Goal: Complete application form

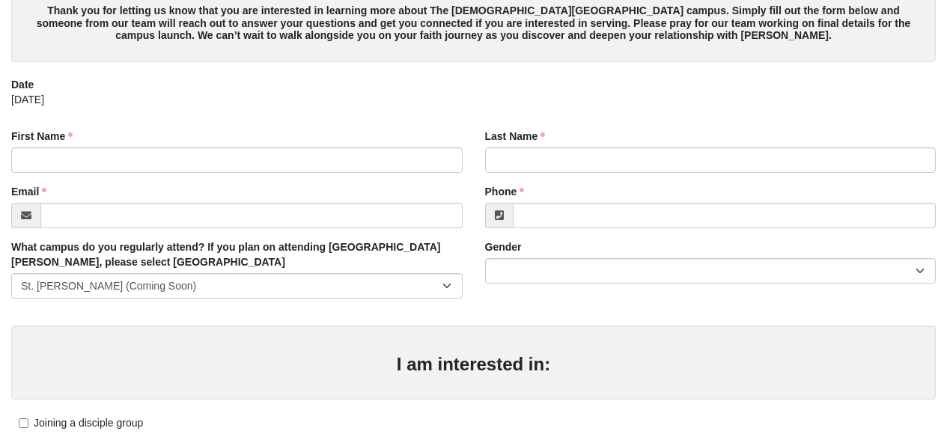
scroll to position [47, 0]
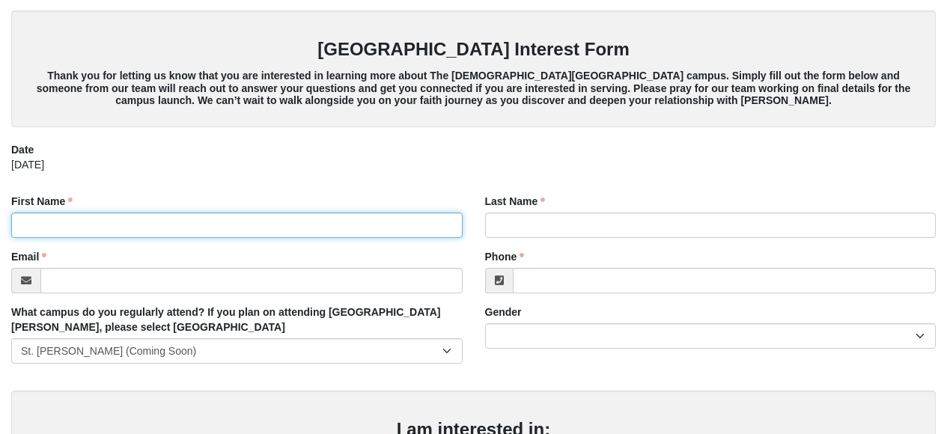
click at [198, 224] on input "First Name" at bounding box center [236, 225] width 451 height 25
type input "[PERSON_NAME]"
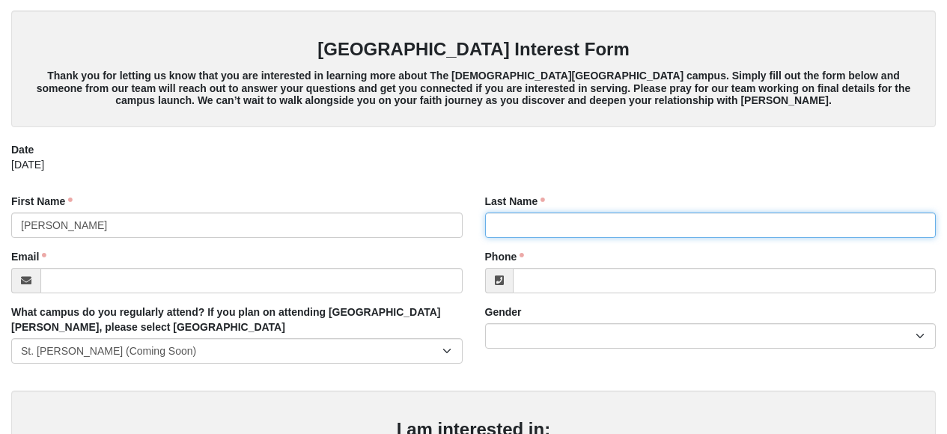
type input "[PERSON_NAME]"
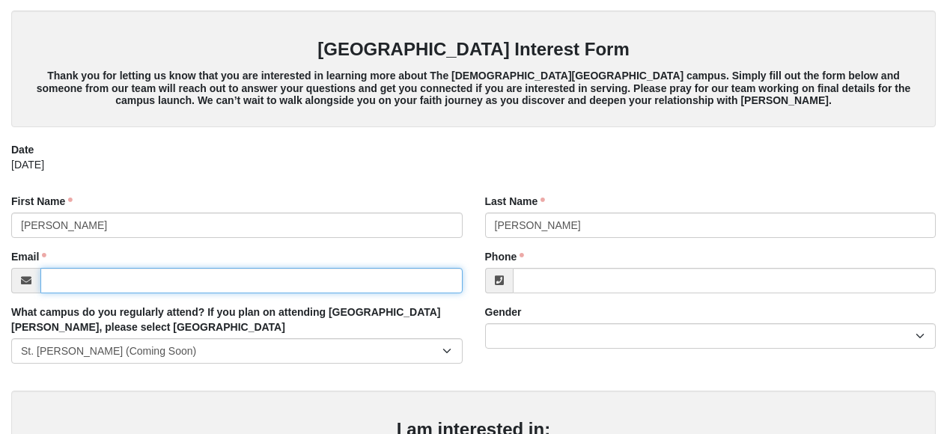
type input "[EMAIL_ADDRESS][DOMAIN_NAME]"
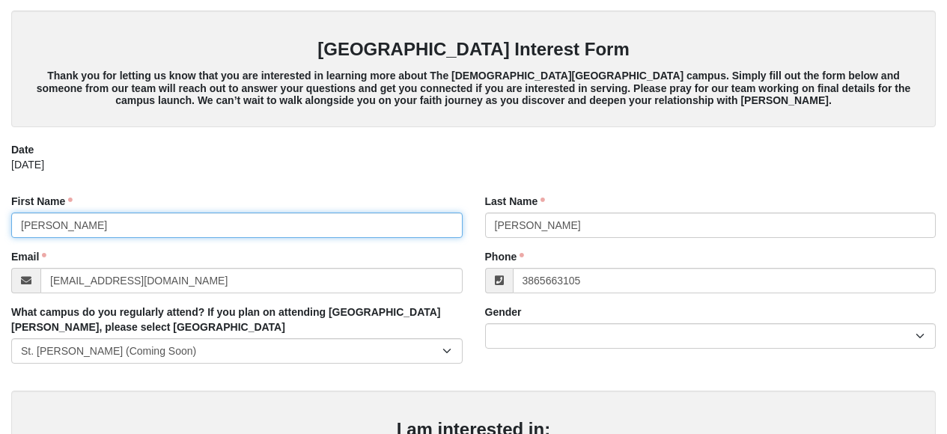
type input "[PHONE_NUMBER]"
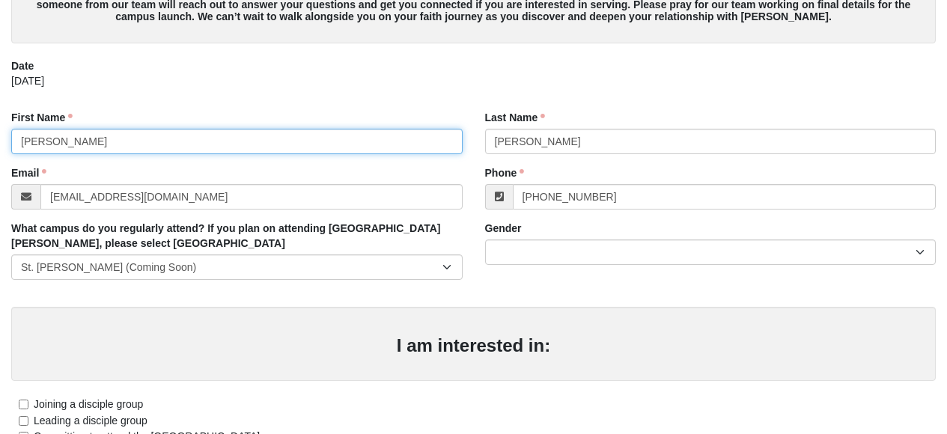
scroll to position [133, 0]
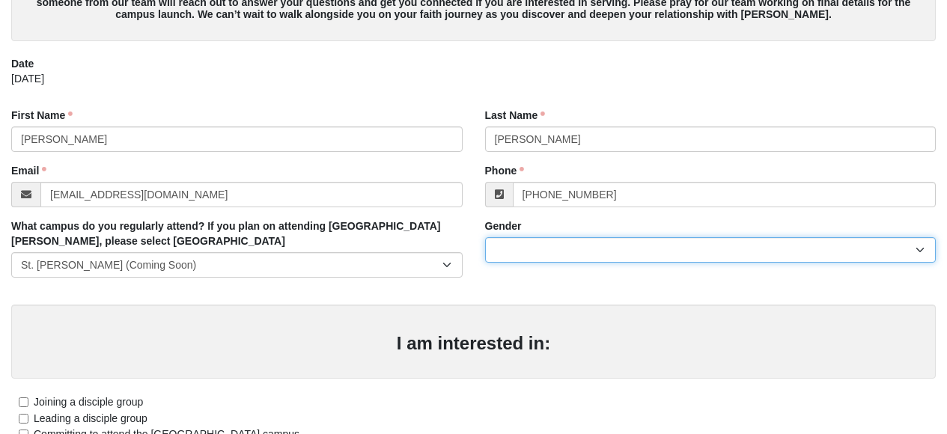
click at [543, 249] on select "[DEMOGRAPHIC_DATA] [DEMOGRAPHIC_DATA]" at bounding box center [710, 249] width 451 height 25
click at [543, 245] on select "[DEMOGRAPHIC_DATA] [DEMOGRAPHIC_DATA]" at bounding box center [710, 249] width 451 height 25
select select "2"
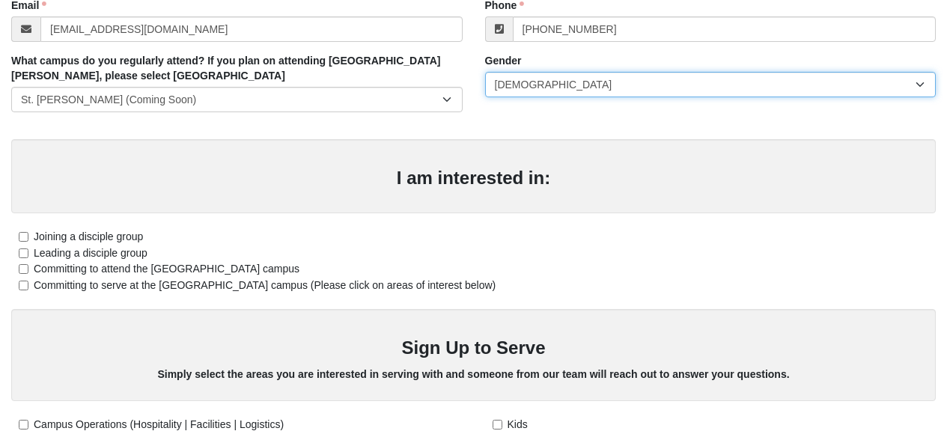
scroll to position [302, 0]
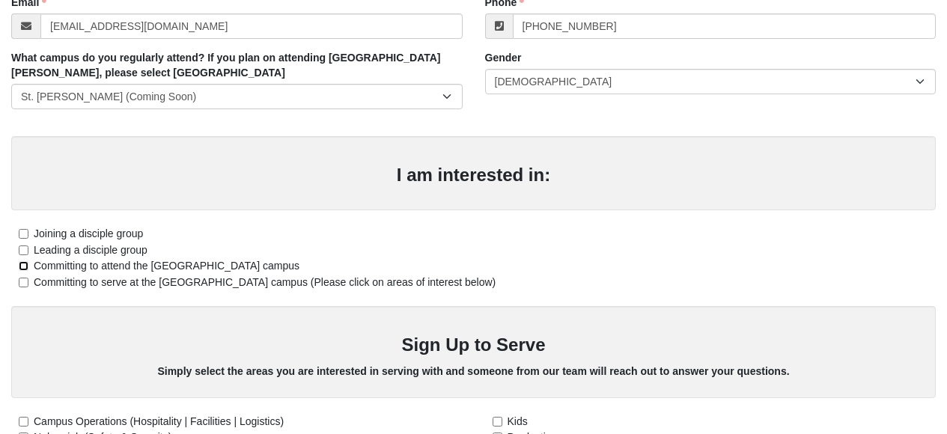
click at [22, 267] on input "Committing to attend the [GEOGRAPHIC_DATA] campus" at bounding box center [24, 266] width 10 height 10
checkbox input "true"
click at [23, 281] on input "Committing to serve at the [GEOGRAPHIC_DATA] campus (Please click on areas of i…" at bounding box center [24, 283] width 10 height 10
checkbox input "true"
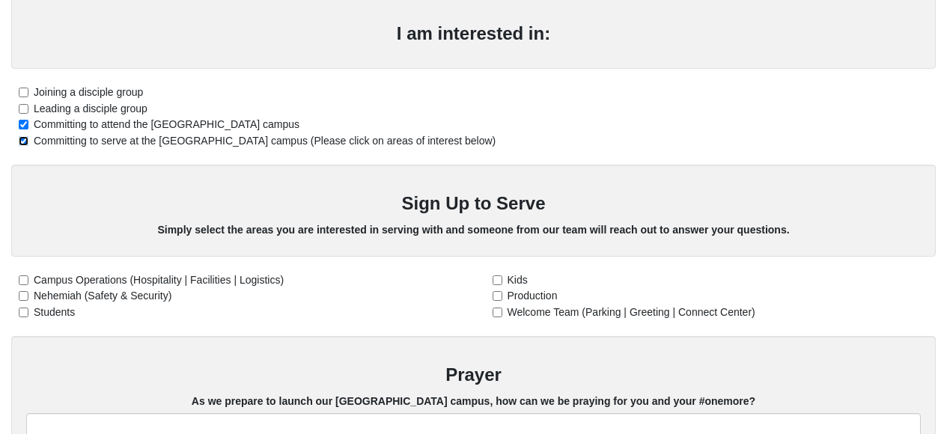
scroll to position [445, 0]
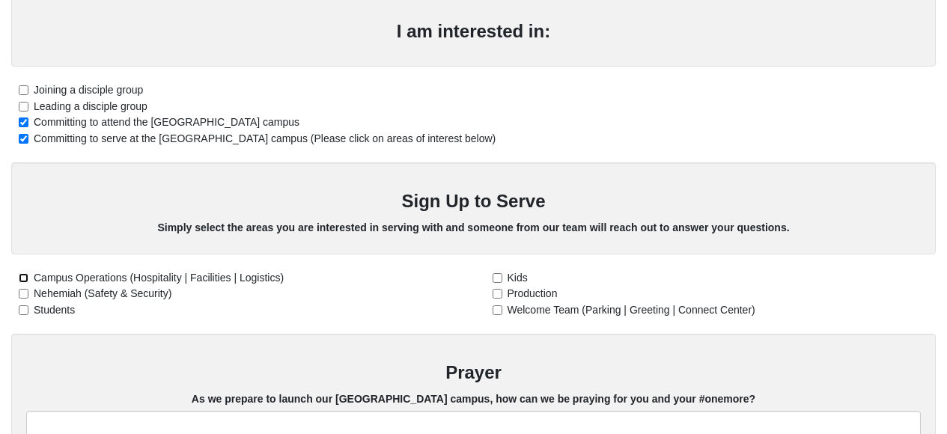
click at [24, 275] on input "Campus Operations (Hospitality | Facilities | Logistics)" at bounding box center [24, 278] width 10 height 10
checkbox input "true"
click at [497, 311] on input "Welcome Team (Parking | Greeting | Connect Center)" at bounding box center [498, 310] width 10 height 10
checkbox input "true"
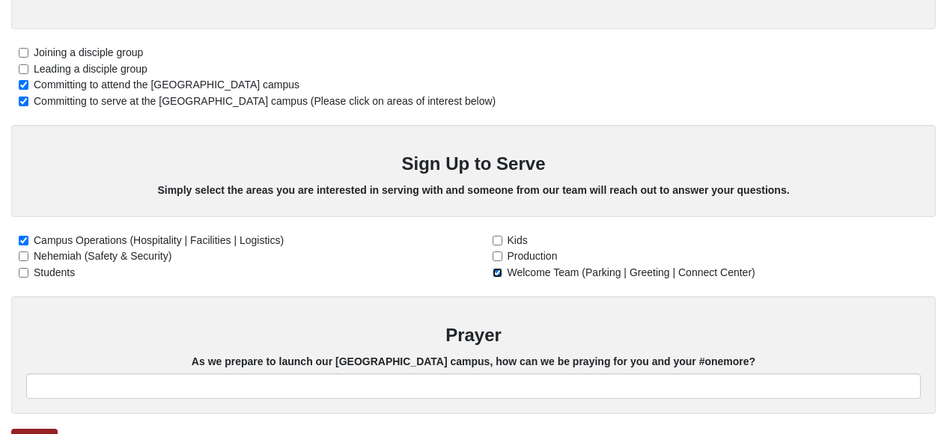
scroll to position [576, 0]
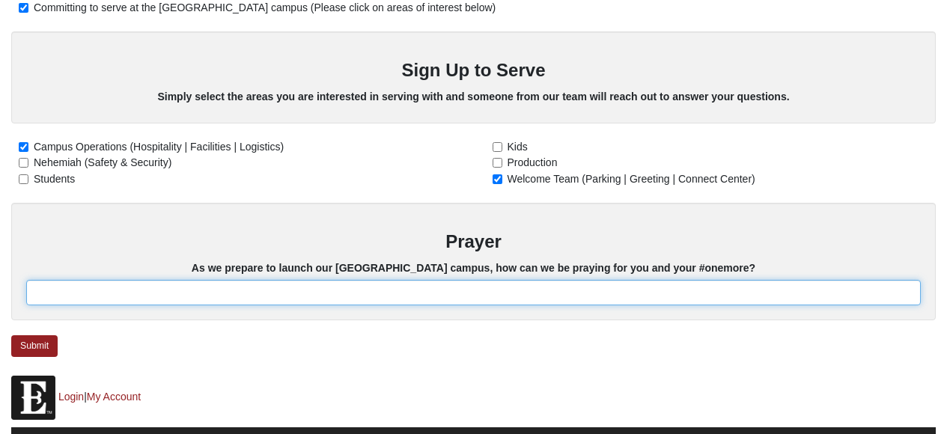
click at [105, 293] on input "text" at bounding box center [473, 292] width 894 height 25
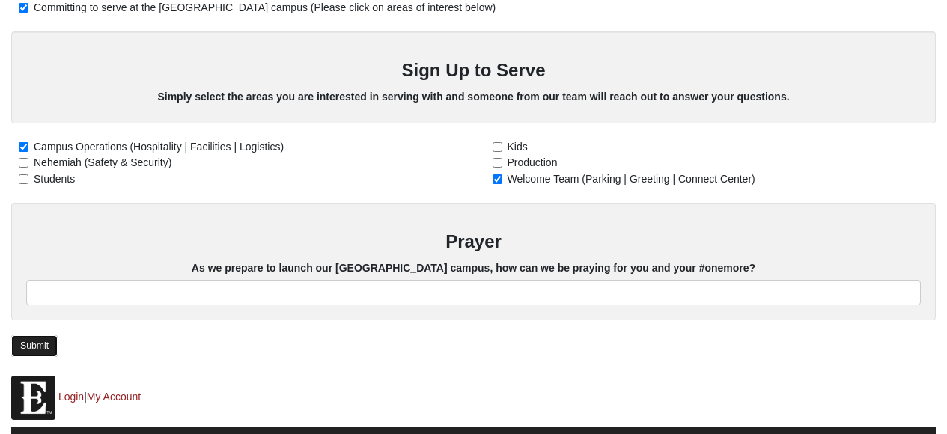
click at [43, 346] on link "Submit" at bounding box center [34, 346] width 46 height 22
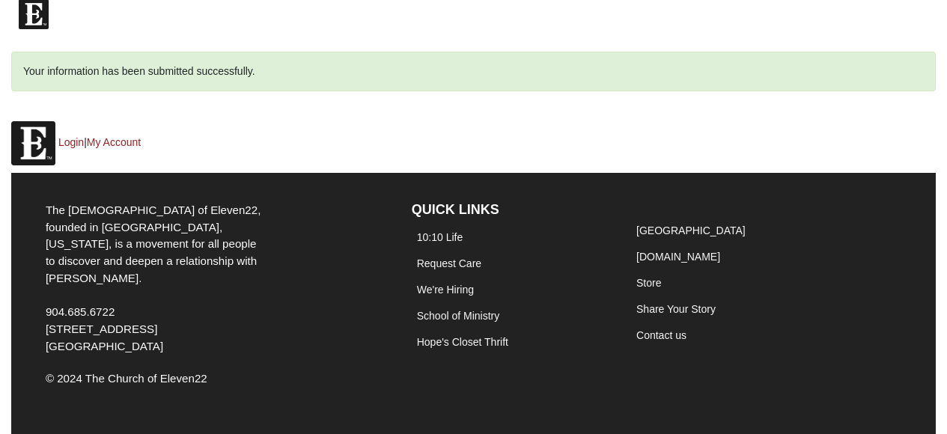
scroll to position [0, 0]
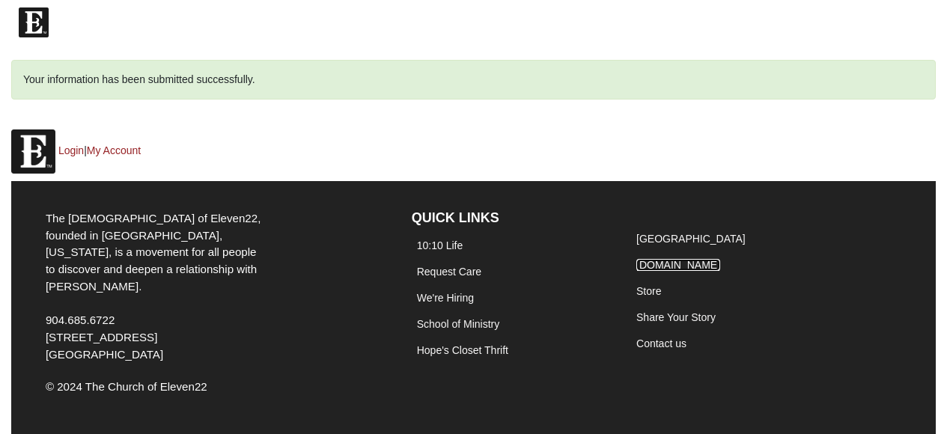
click at [671, 261] on link "[DOMAIN_NAME]" at bounding box center [678, 265] width 84 height 12
